Goal: Transaction & Acquisition: Subscribe to service/newsletter

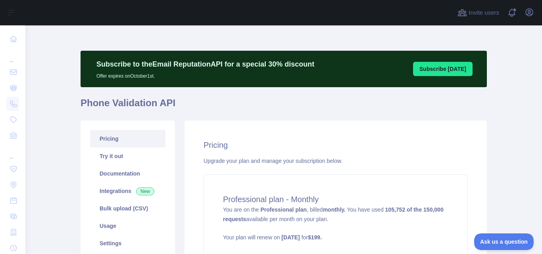
click at [234, 38] on div "Subscribe to the Email Reputation API for a special 30 % discount Offer expires…" at bounding box center [283, 192] width 406 height 335
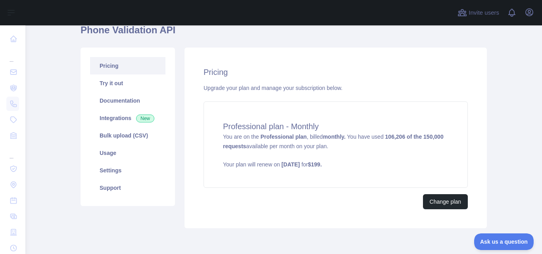
scroll to position [79, 0]
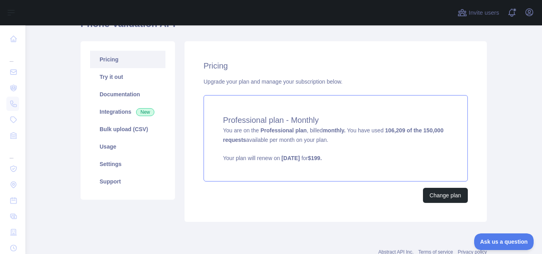
click at [388, 134] on strong "106,209 of the 150,000 requests" at bounding box center [333, 135] width 220 height 16
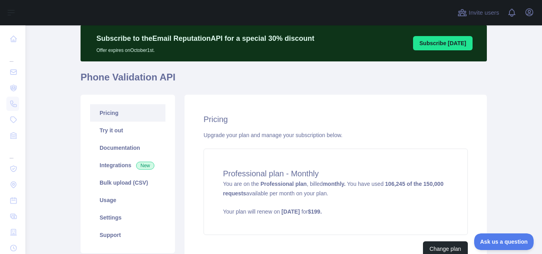
scroll to position [40, 0]
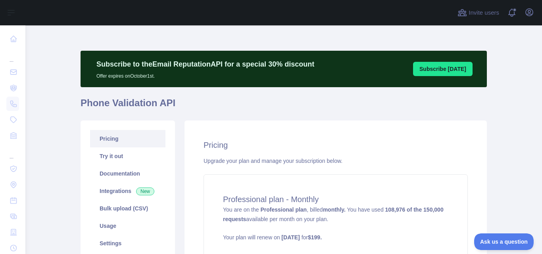
scroll to position [40, 0]
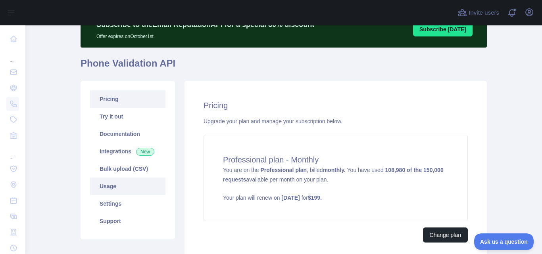
click at [134, 187] on link "Usage" at bounding box center [127, 186] width 75 height 17
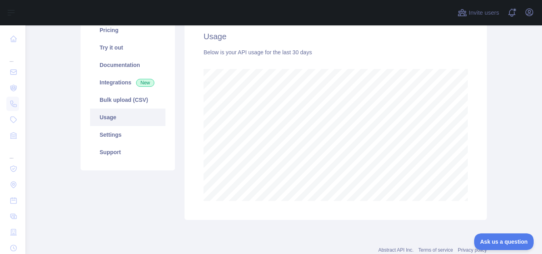
scroll to position [119, 0]
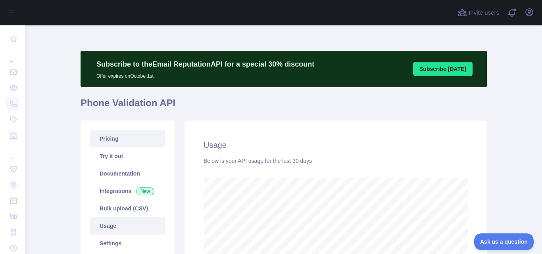
click at [123, 138] on link "Pricing" at bounding box center [127, 138] width 75 height 17
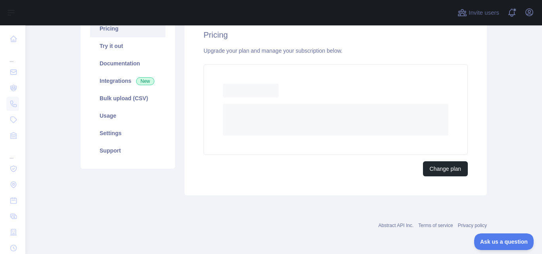
scroll to position [106, 0]
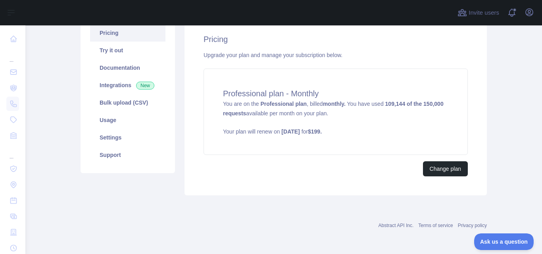
click at [498, 89] on main "Subscribe to the Email Reputation API for a special 30 % discount Offer expires…" at bounding box center [283, 139] width 516 height 229
